Goal: Find specific page/section: Find specific page/section

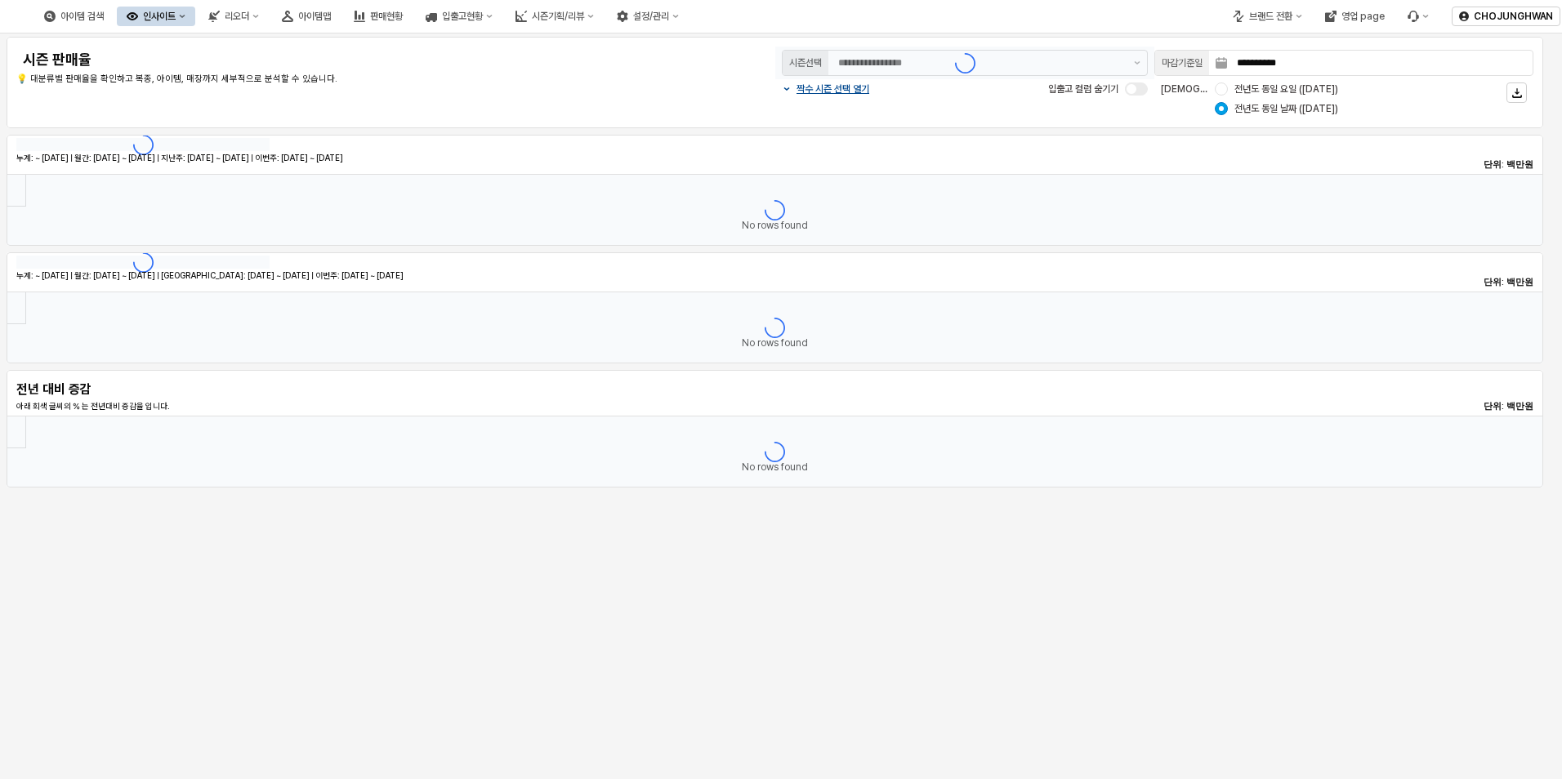
type input "********"
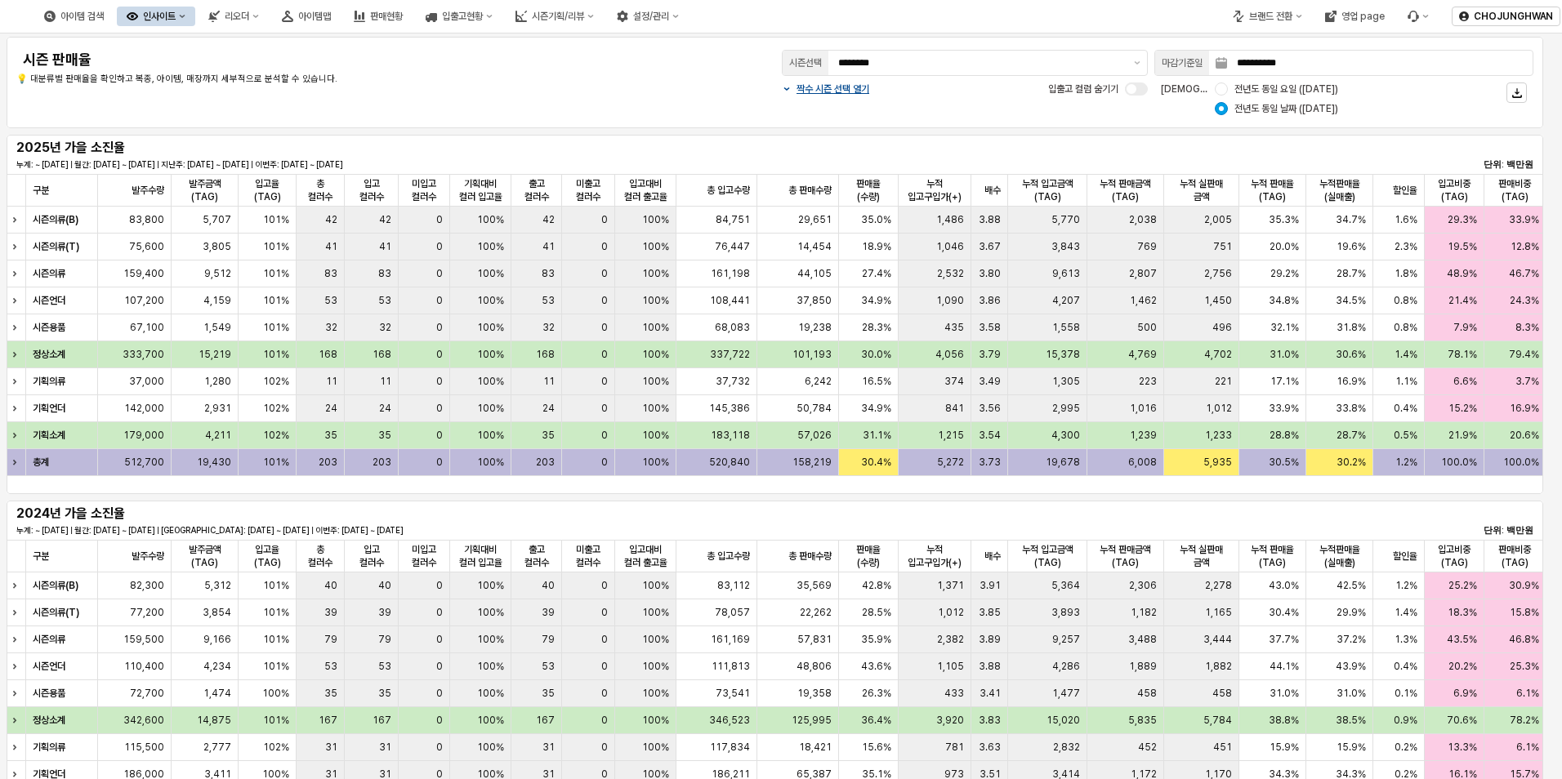
click at [772, 530] on p "누계: ~ 2024-09-24 | 월간: 2024-09-01 ~ 2024-09-24 | 지난주: 2024-09-11 ~ 2024-09-17 |…" at bounding box center [521, 530] width 1011 height 12
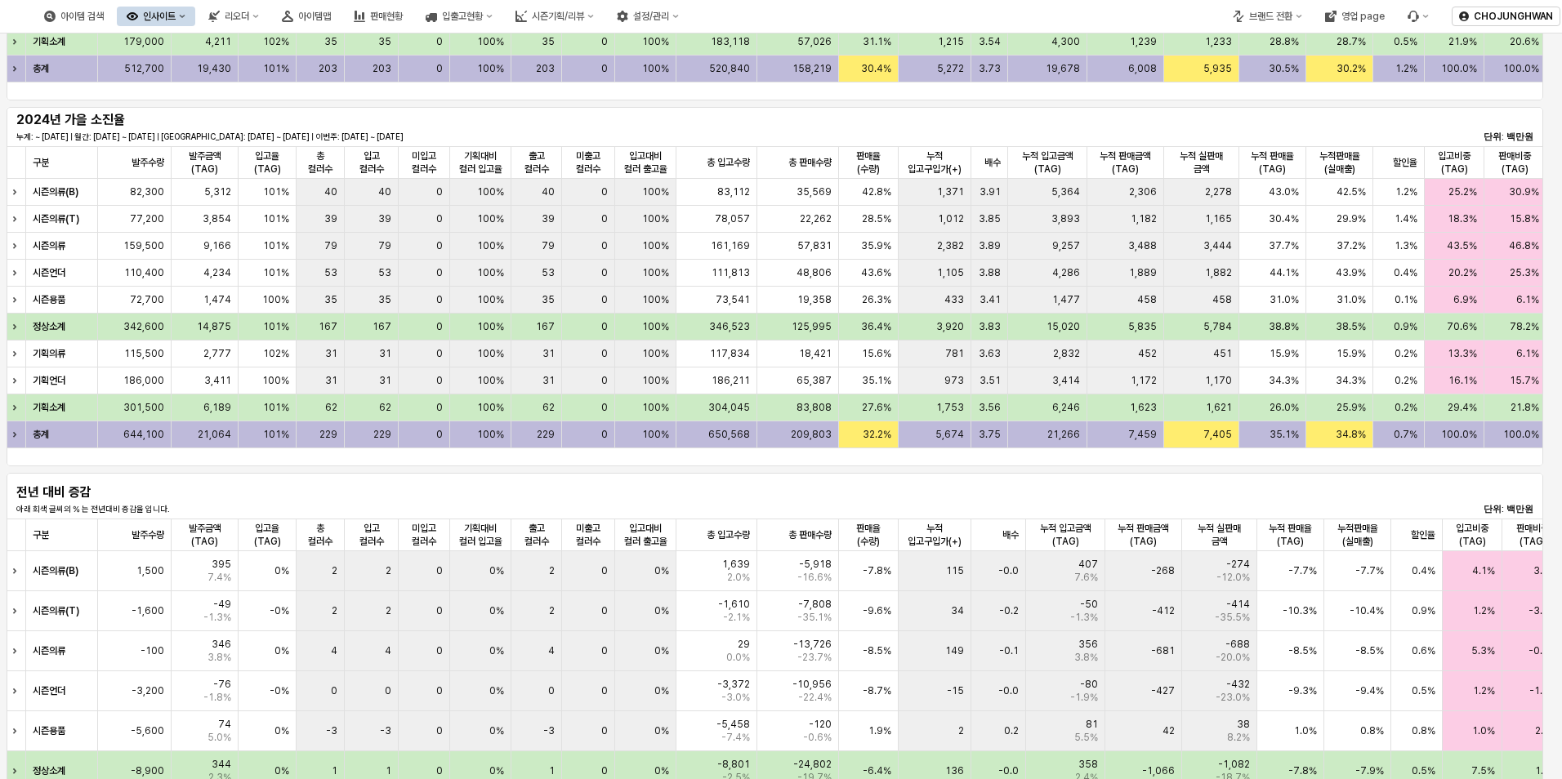
scroll to position [572, 0]
